Goal: Task Accomplishment & Management: Manage account settings

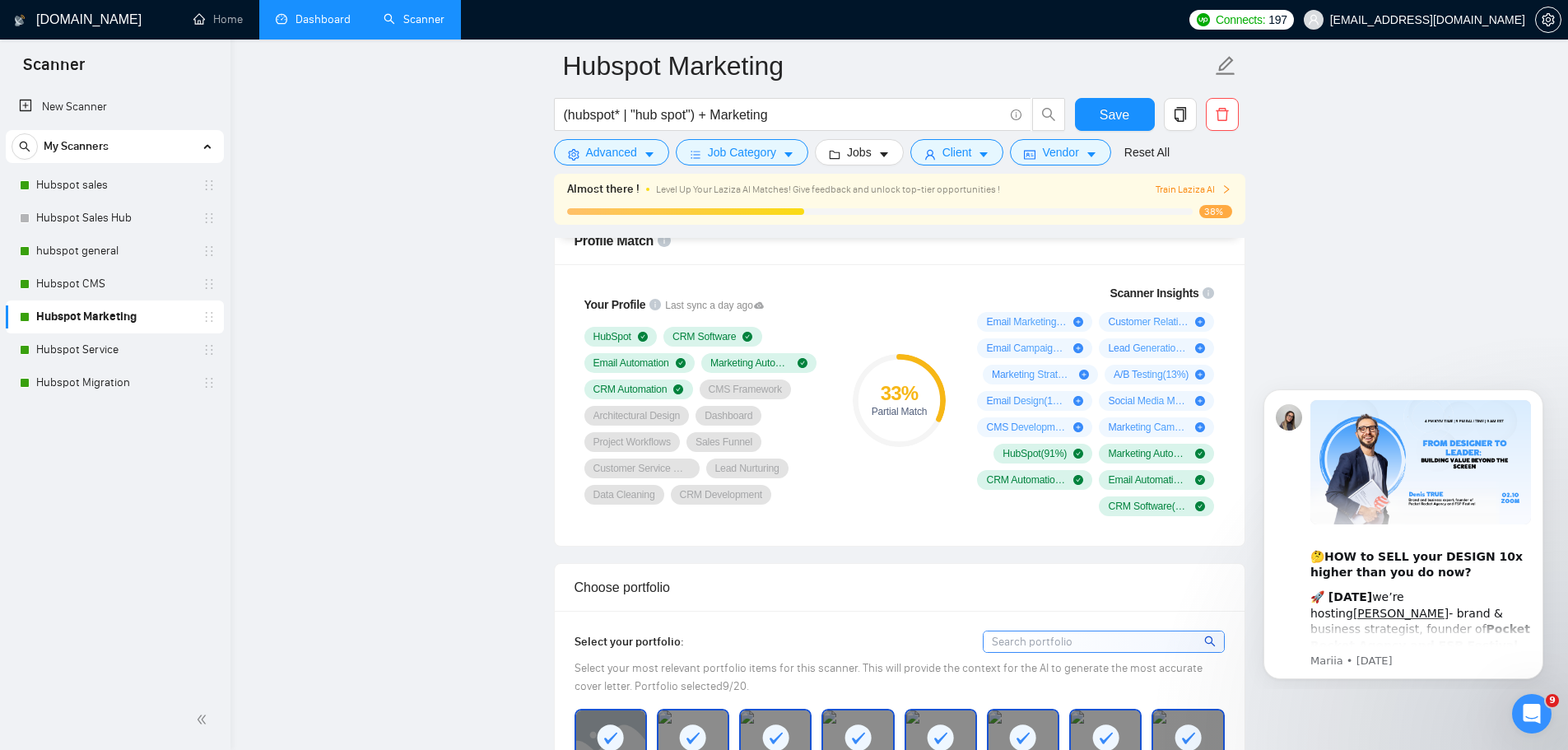
click at [302, 15] on link "Dashboard" at bounding box center [313, 20] width 75 height 14
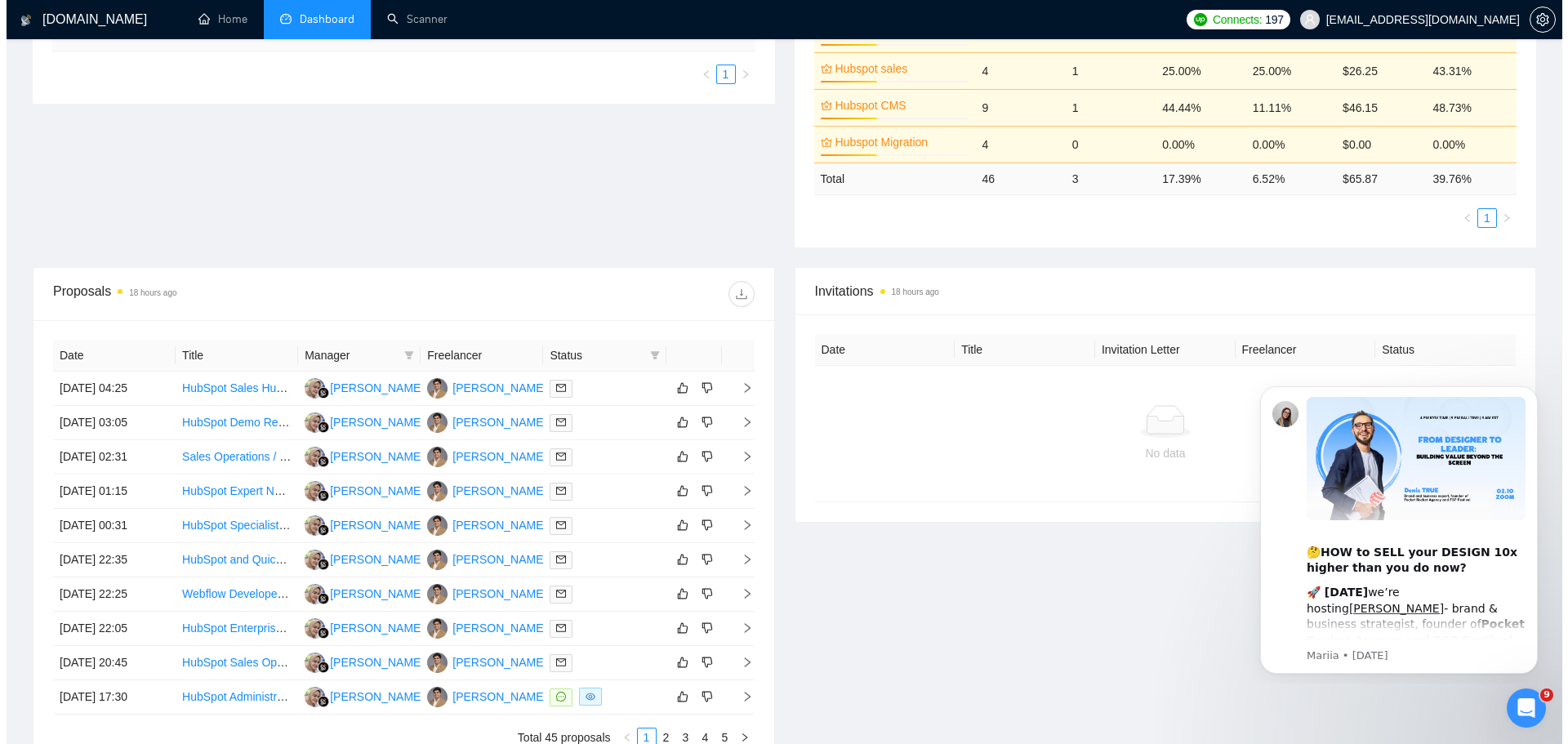
scroll to position [397, 0]
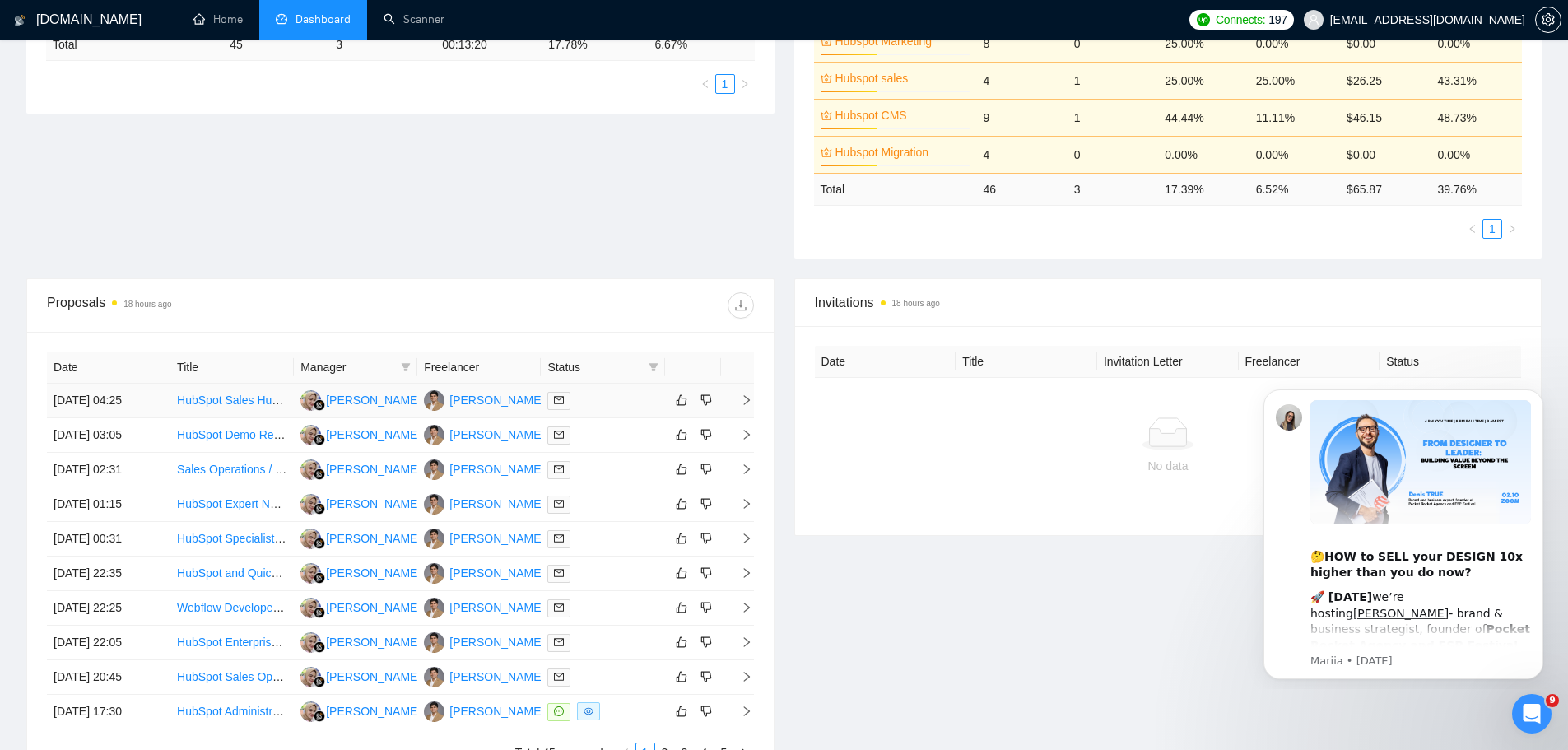
click at [742, 395] on icon "right" at bounding box center [747, 400] width 12 height 12
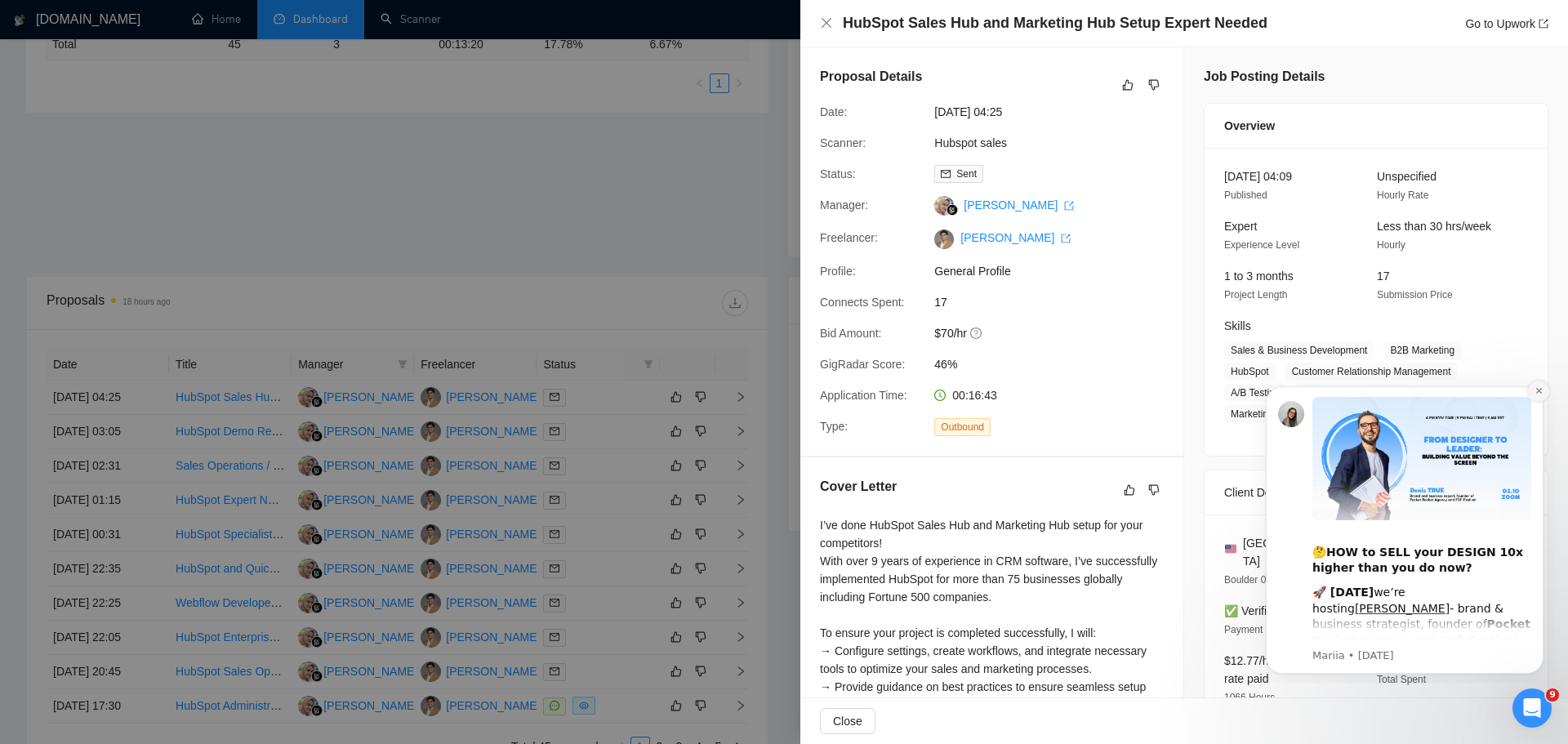
click at [1532, 391] on button "Dismiss notification" at bounding box center [1539, 391] width 21 height 21
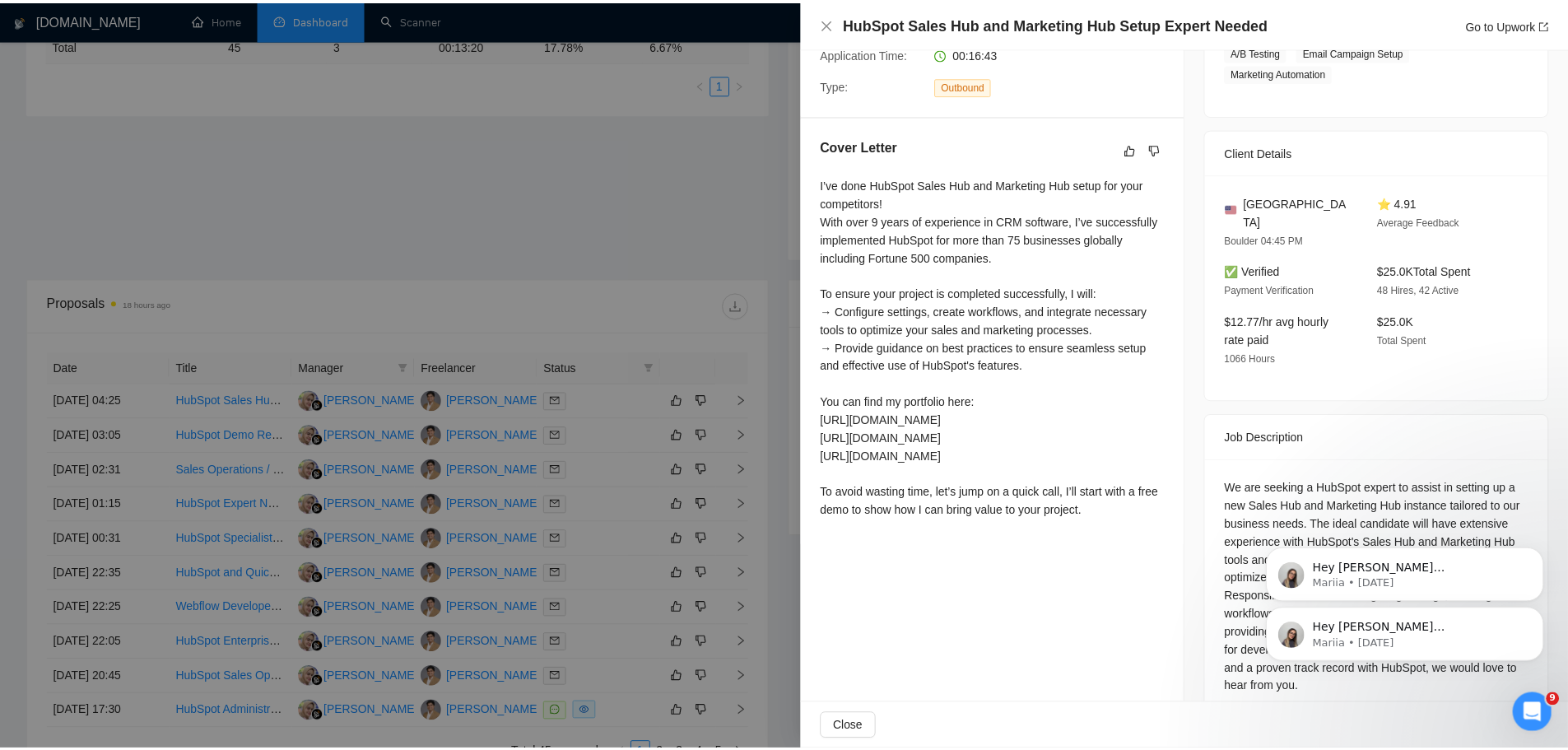
scroll to position [362, 0]
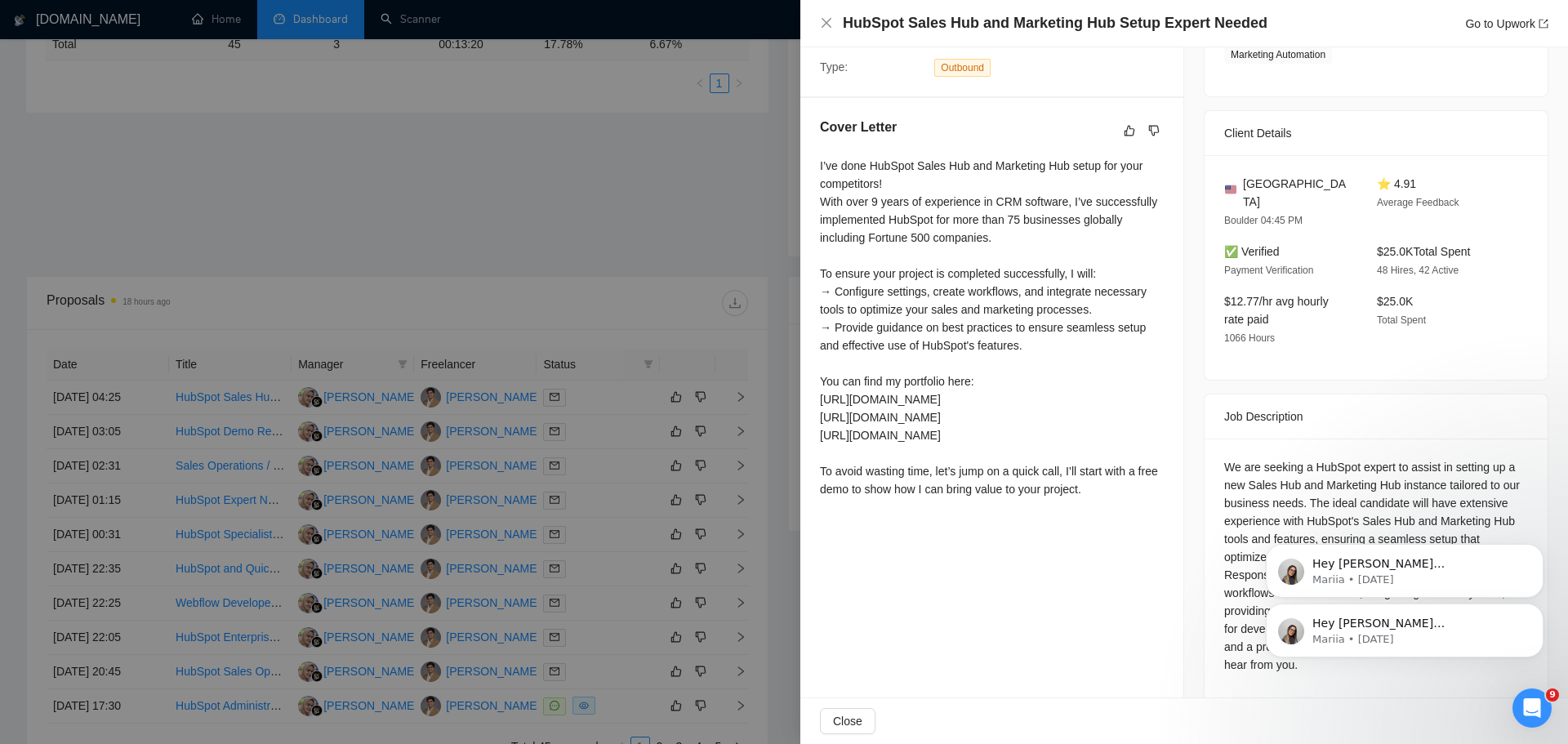
drag, startPoint x: 1562, startPoint y: 276, endPoint x: 317, endPoint y: 79, distance: 1260.5
click at [746, 431] on div at bounding box center [784, 372] width 1568 height 744
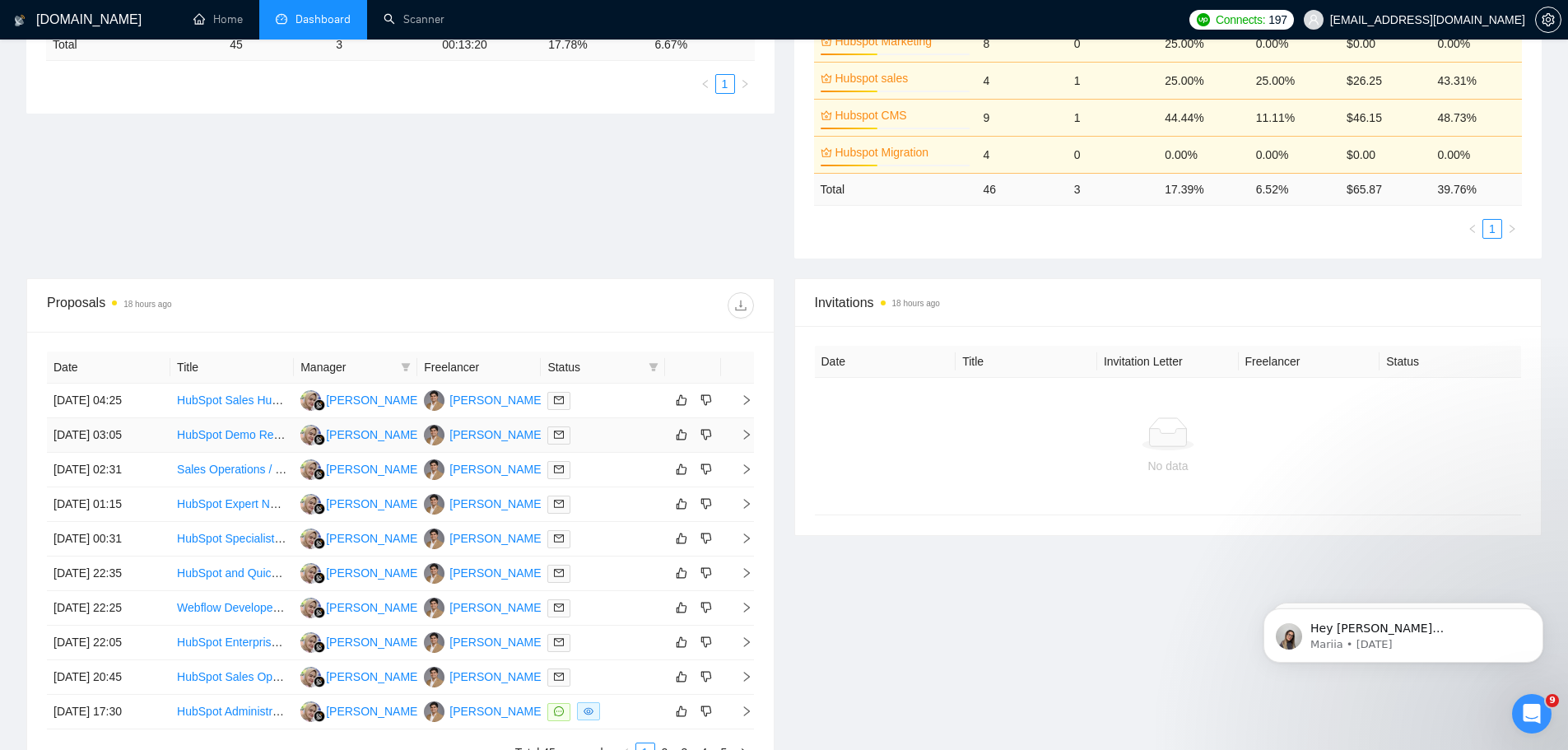
click at [741, 430] on icon "right" at bounding box center [747, 435] width 12 height 12
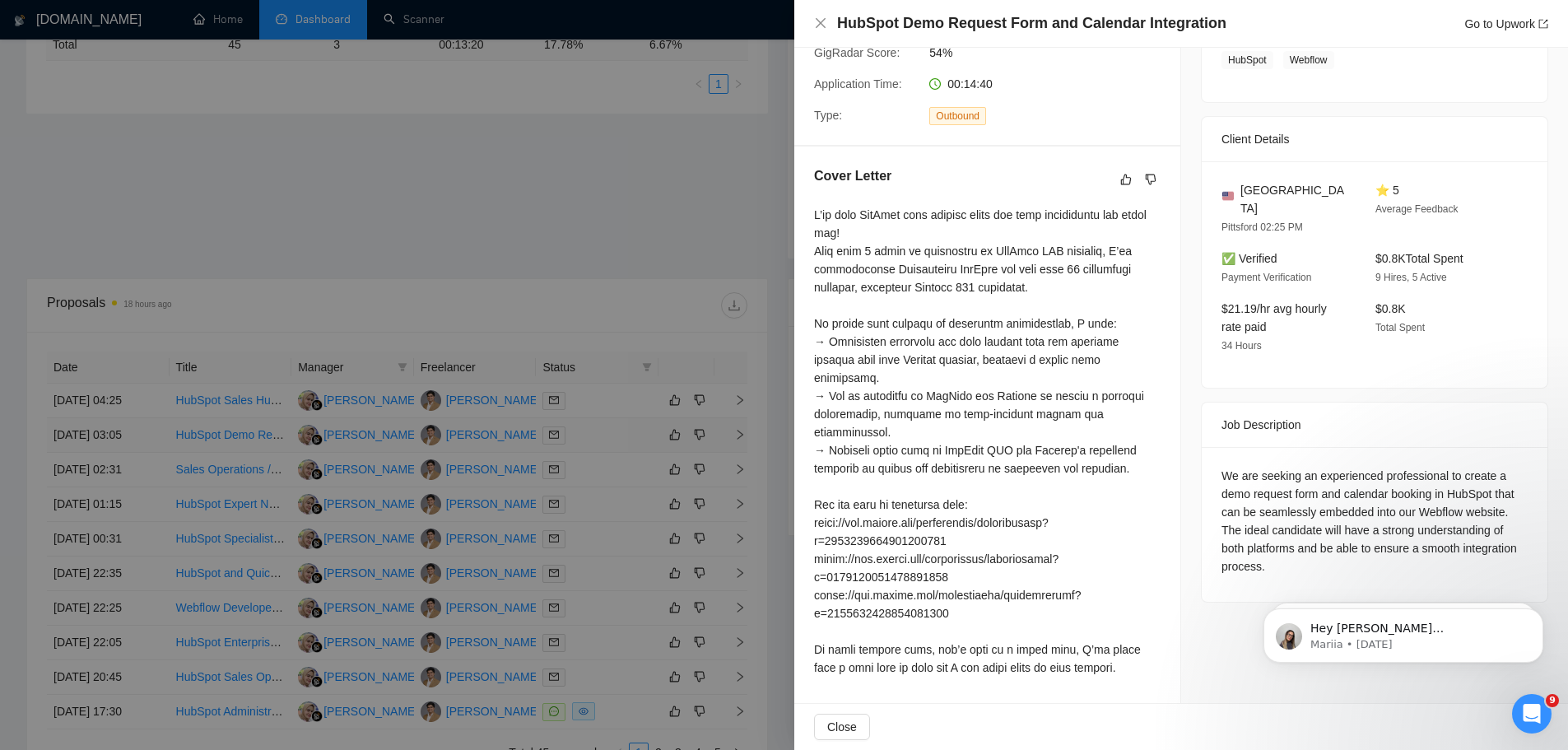
scroll to position [296, 0]
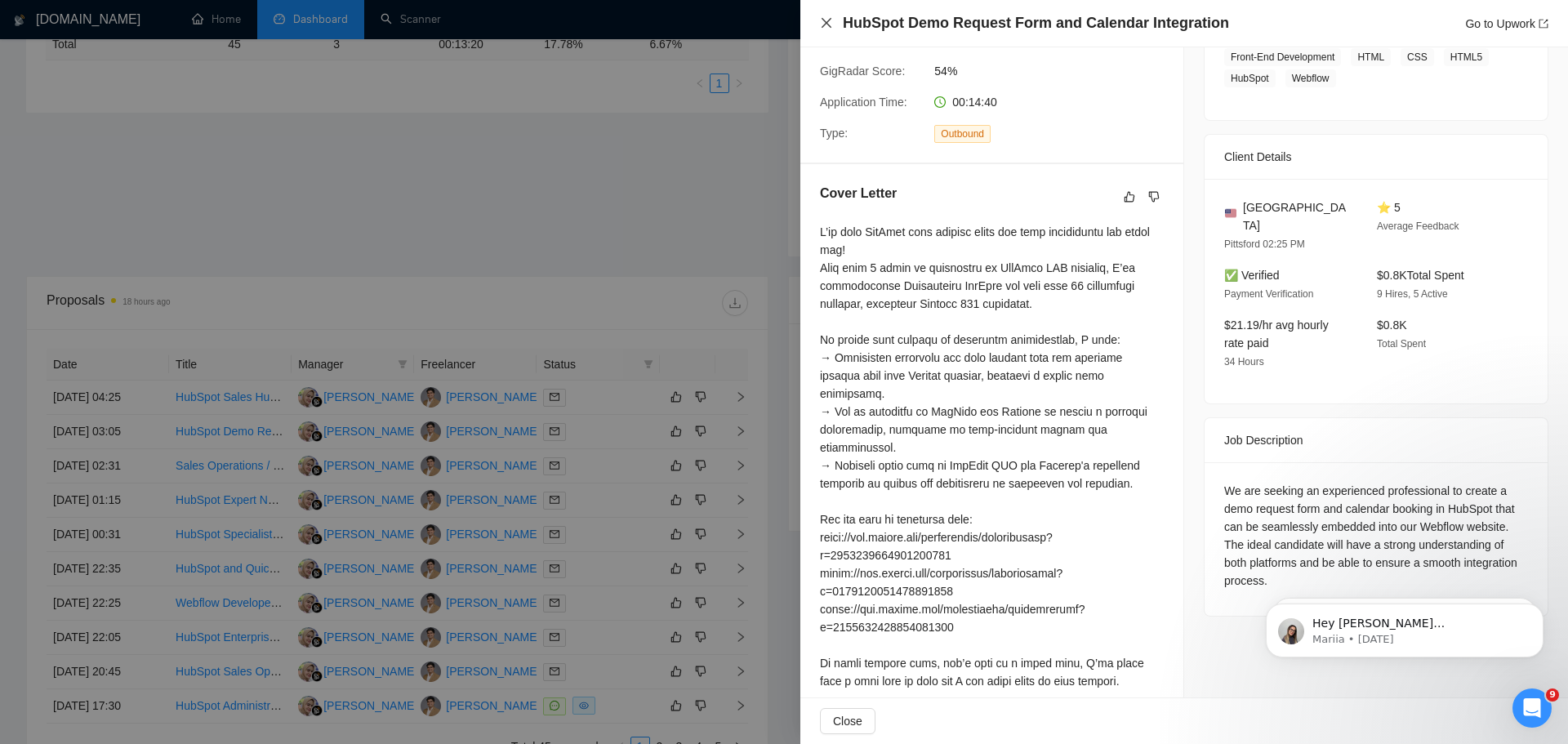
click at [829, 23] on icon "close" at bounding box center [827, 23] width 14 height 14
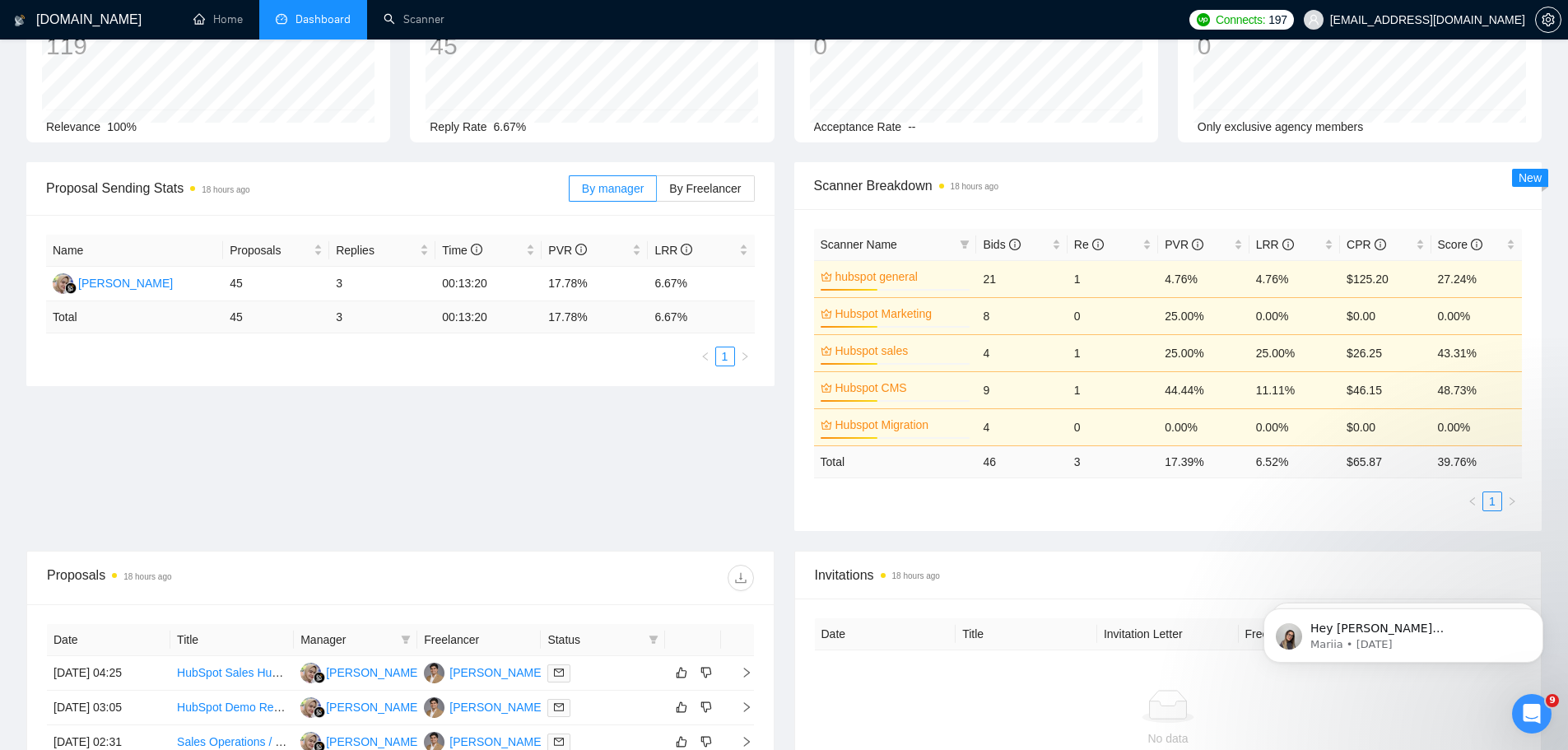
scroll to position [0, 0]
